Goal: Task Accomplishment & Management: Manage account settings

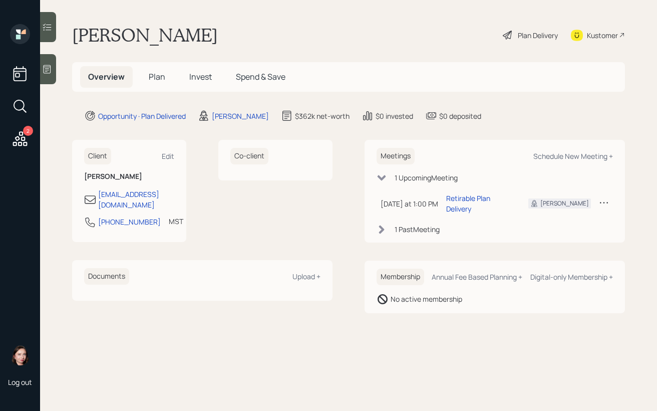
click at [507, 34] on icon at bounding box center [508, 35] width 12 height 12
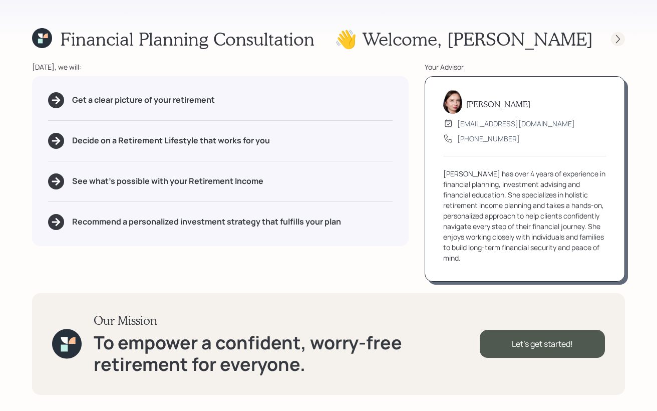
click at [619, 42] on icon at bounding box center [618, 39] width 10 height 10
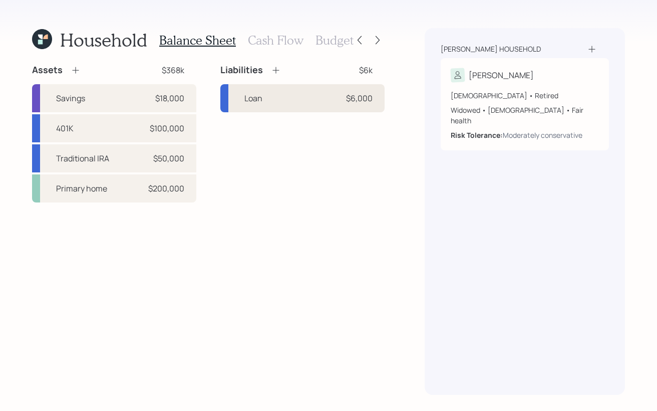
click at [329, 94] on div "Loan $6,000" at bounding box center [302, 98] width 164 height 28
select select "other"
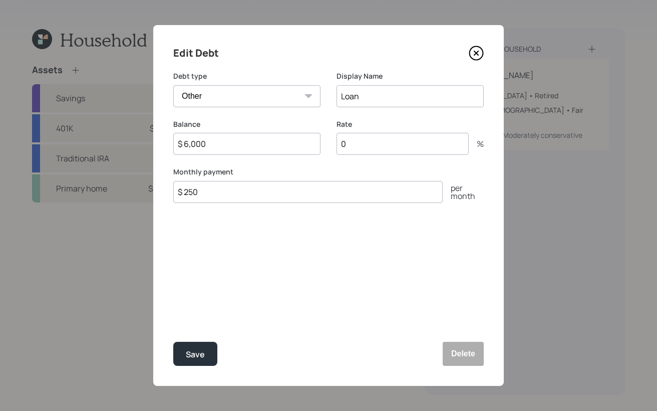
click at [484, 53] on div "Edit Debt Debt type Car Credit Card Medical Student Other Display Name Loan Bal…" at bounding box center [328, 205] width 350 height 360
click at [482, 52] on icon at bounding box center [476, 53] width 15 height 15
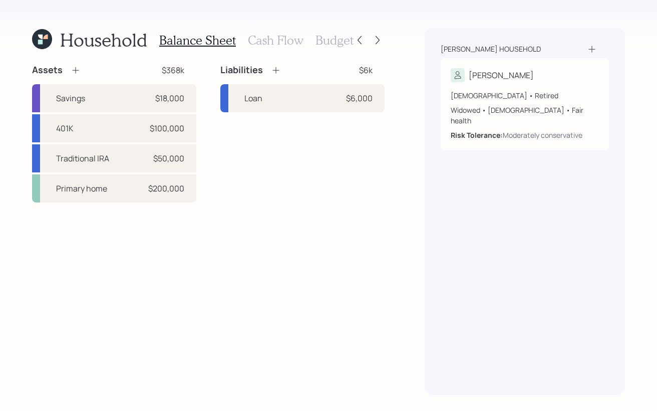
click at [274, 47] on h3 "Cash Flow" at bounding box center [276, 40] width 56 height 15
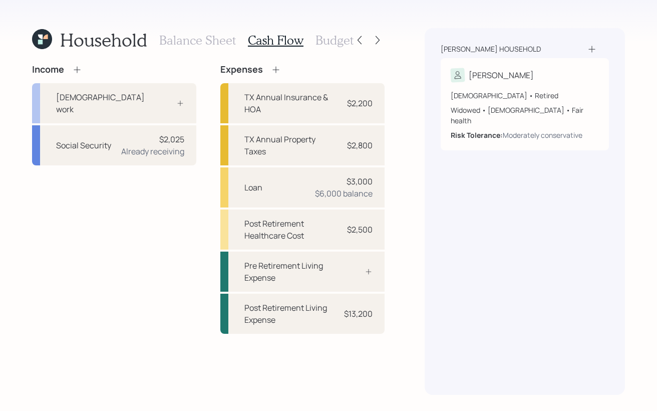
click at [156, 31] on div "Household Balance Sheet Cash Flow Budget" at bounding box center [192, 40] width 320 height 24
click at [161, 40] on h3 "Balance Sheet" at bounding box center [197, 40] width 77 height 15
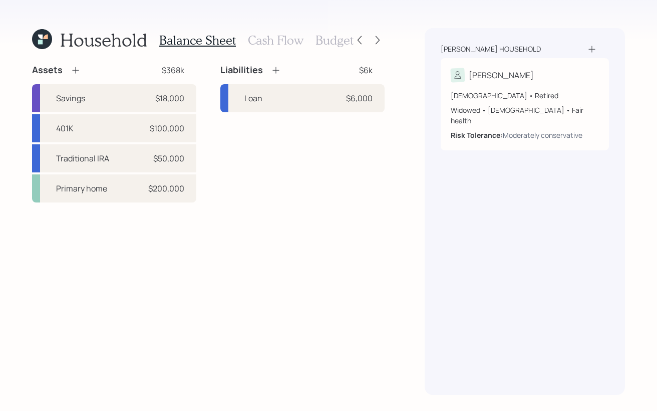
click at [330, 39] on h3 "Budget" at bounding box center [334, 40] width 38 height 15
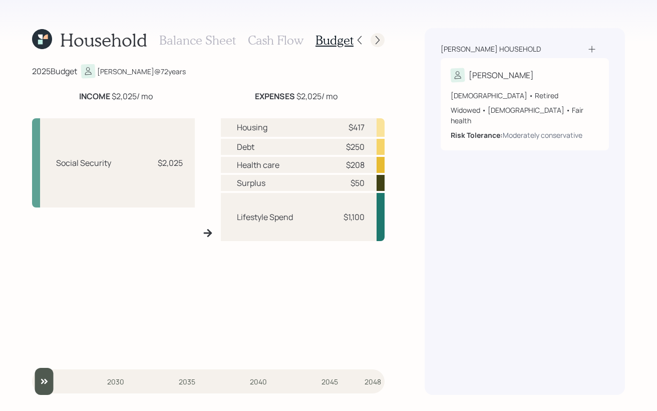
click at [377, 40] on icon at bounding box center [377, 40] width 10 height 10
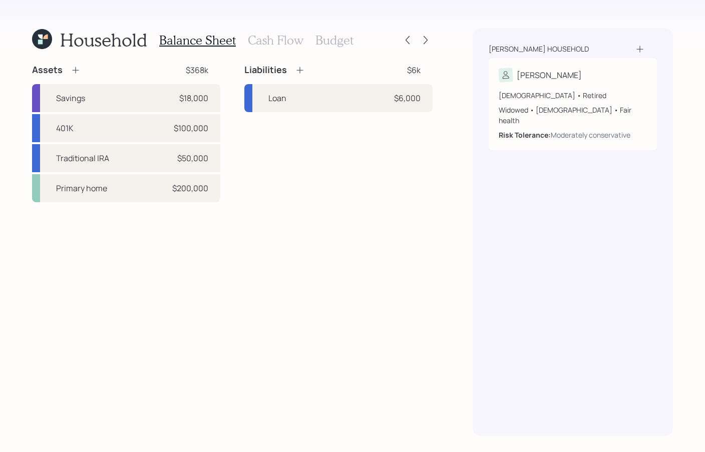
click at [261, 44] on h3 "Cash Flow" at bounding box center [276, 40] width 56 height 15
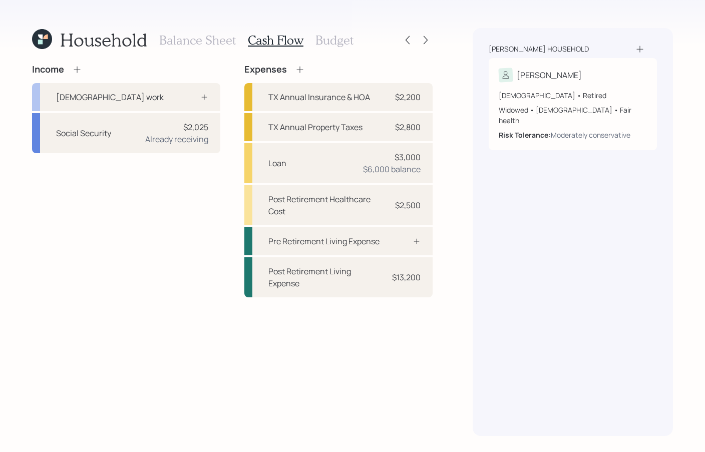
click at [341, 43] on h3 "Budget" at bounding box center [334, 40] width 38 height 15
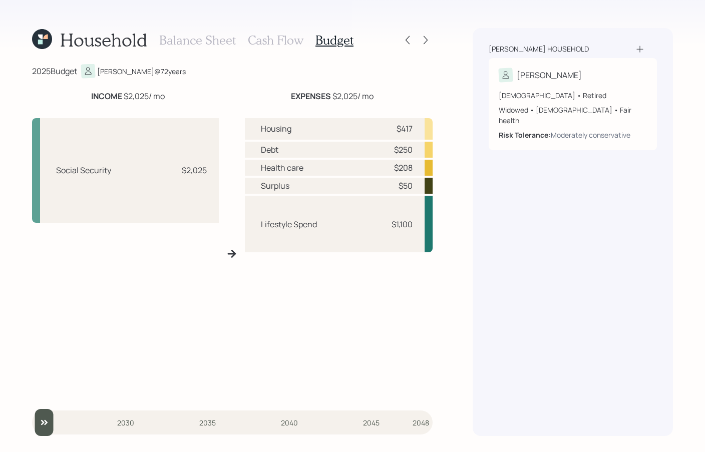
click at [432, 35] on div at bounding box center [417, 40] width 32 height 14
click at [424, 45] on icon at bounding box center [426, 40] width 10 height 10
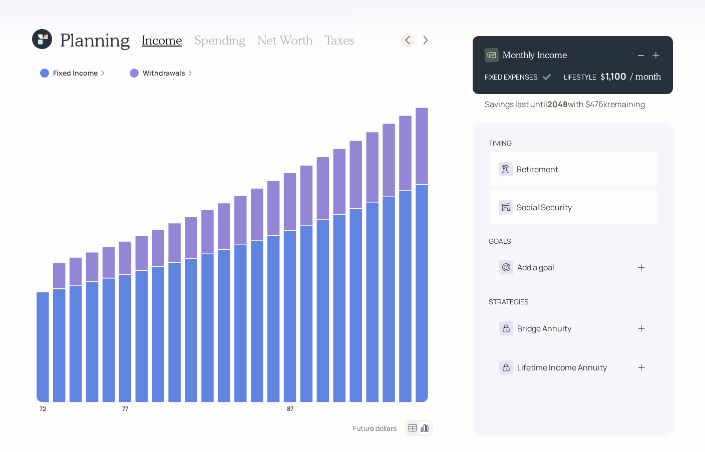
click at [404, 39] on icon at bounding box center [408, 40] width 10 height 10
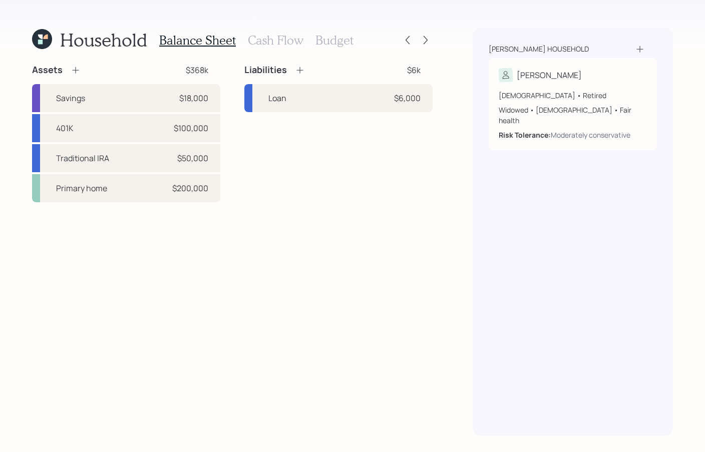
click at [272, 44] on h3 "Cash Flow" at bounding box center [276, 40] width 56 height 15
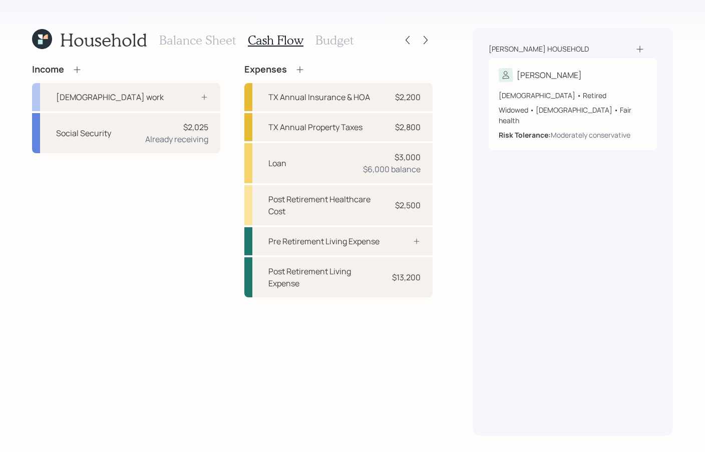
click at [322, 35] on h3 "Budget" at bounding box center [334, 40] width 38 height 15
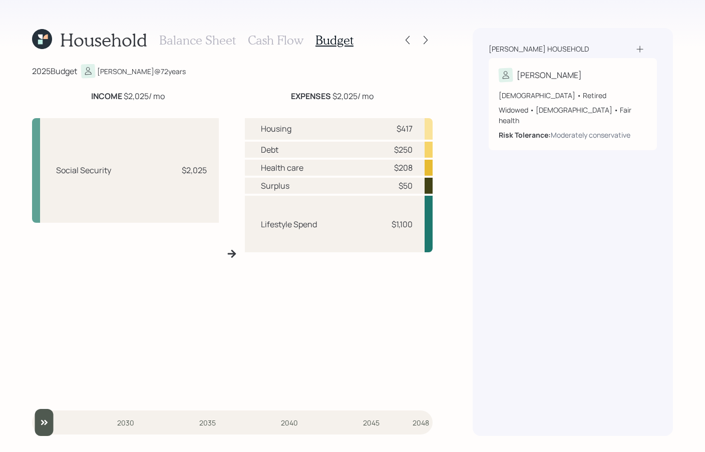
click at [211, 42] on h3 "Balance Sheet" at bounding box center [197, 40] width 77 height 15
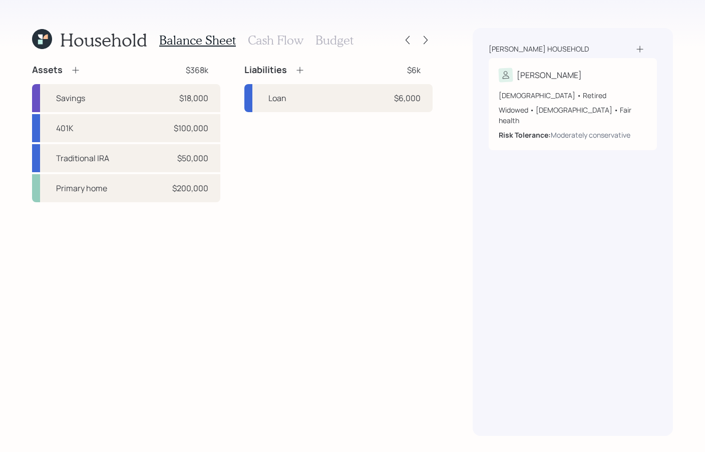
click at [336, 40] on h3 "Budget" at bounding box center [334, 40] width 38 height 15
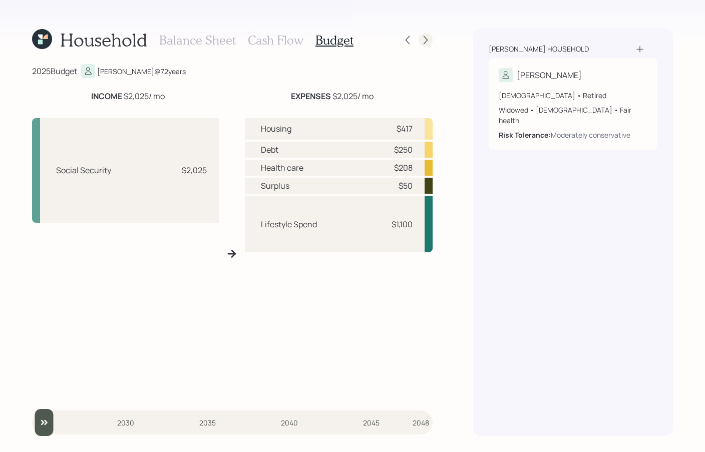
click at [430, 39] on icon at bounding box center [426, 40] width 10 height 10
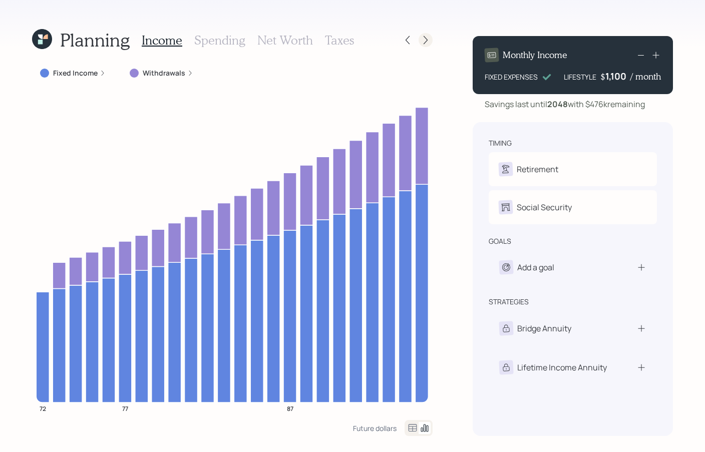
click at [422, 40] on icon at bounding box center [426, 40] width 10 height 10
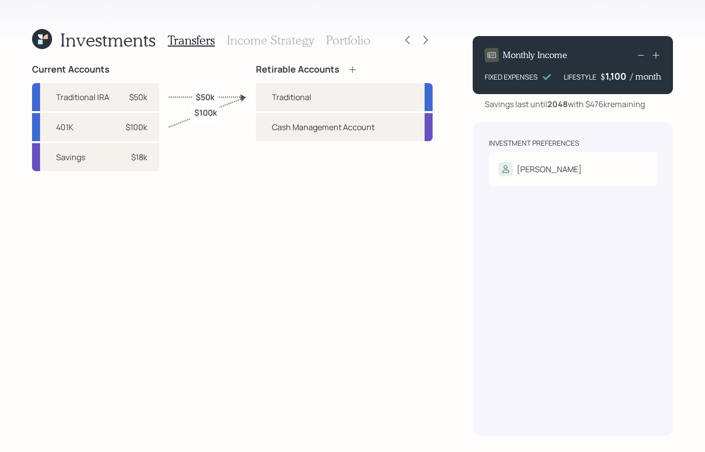
click at [422, 40] on icon at bounding box center [426, 40] width 10 height 10
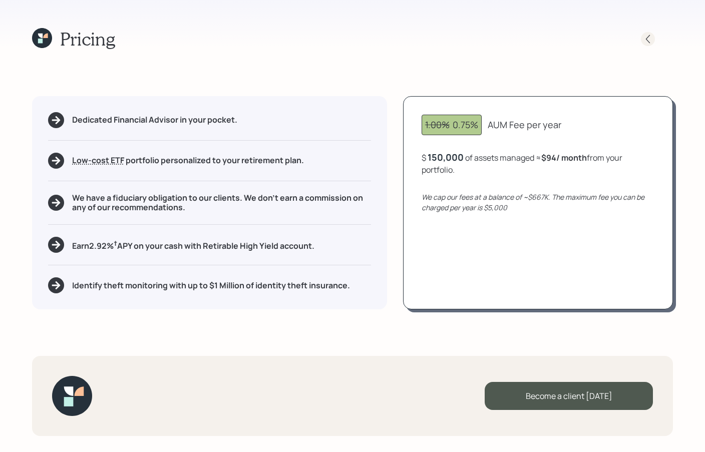
click at [647, 39] on icon at bounding box center [648, 39] width 10 height 10
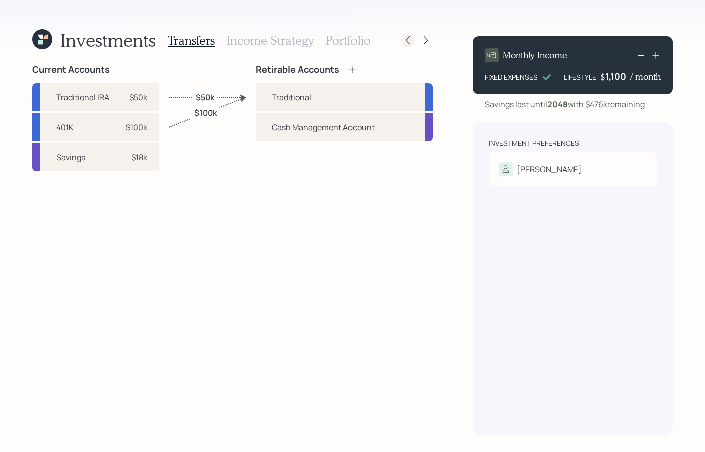
click at [412, 42] on icon at bounding box center [408, 40] width 10 height 10
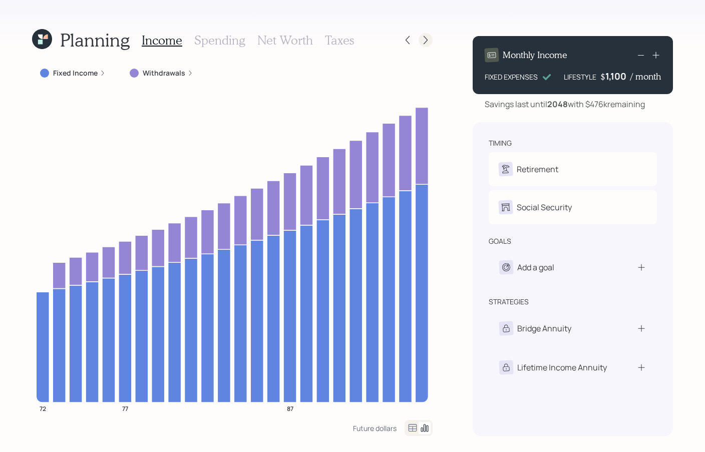
click at [423, 40] on icon at bounding box center [426, 40] width 10 height 10
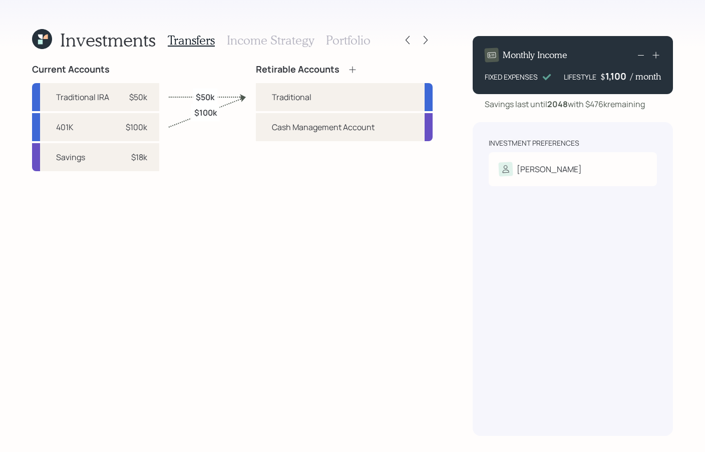
click at [281, 39] on h3 "Income Strategy" at bounding box center [270, 40] width 87 height 15
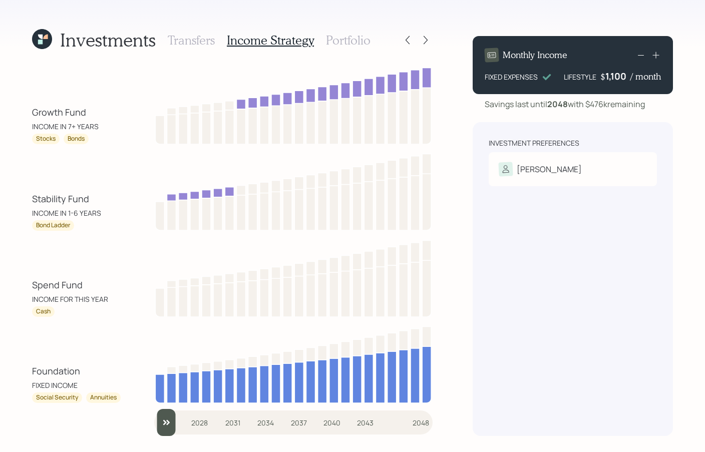
click at [337, 36] on h3 "Portfolio" at bounding box center [348, 40] width 45 height 15
